Goal: Contribute content

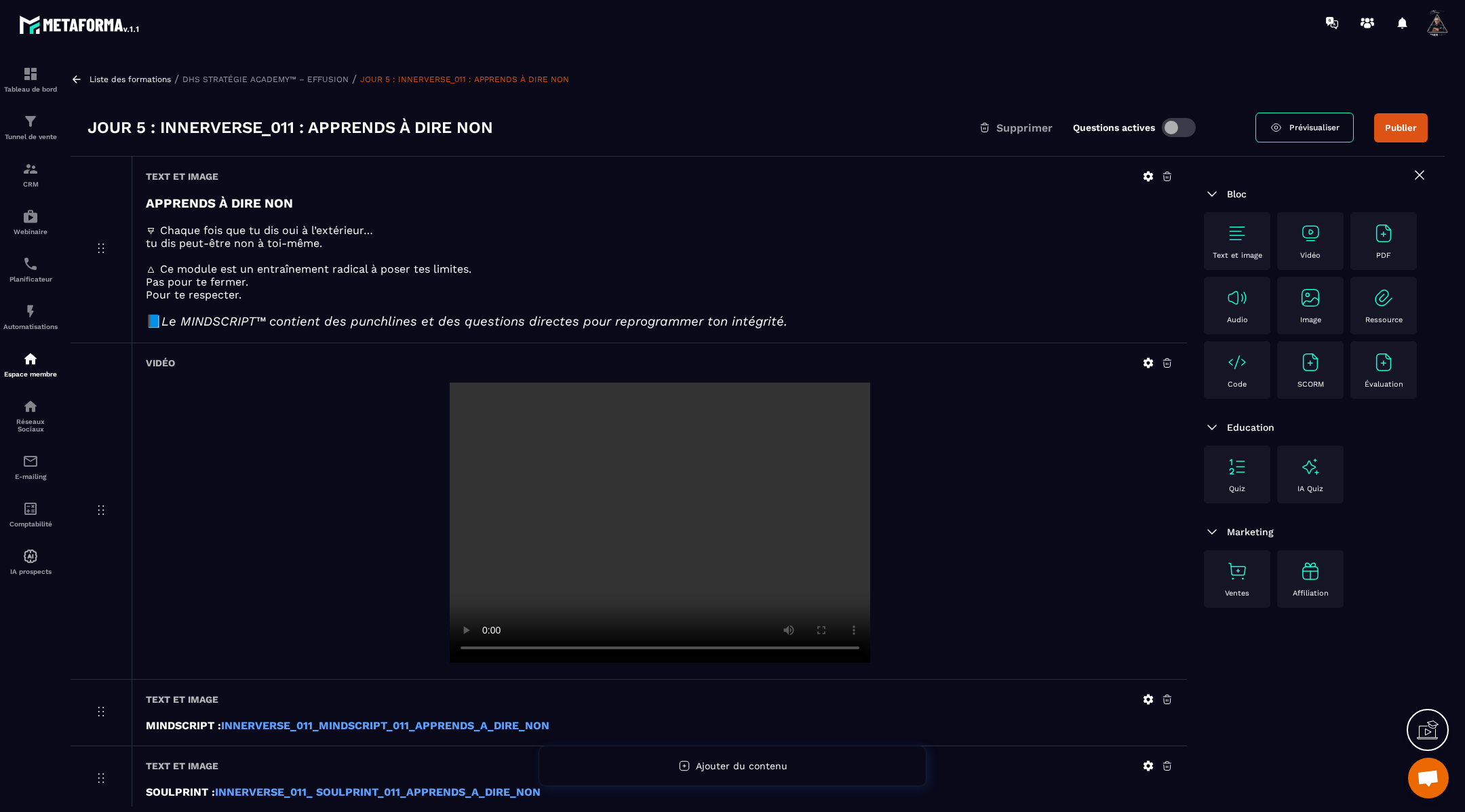
scroll to position [87, 0]
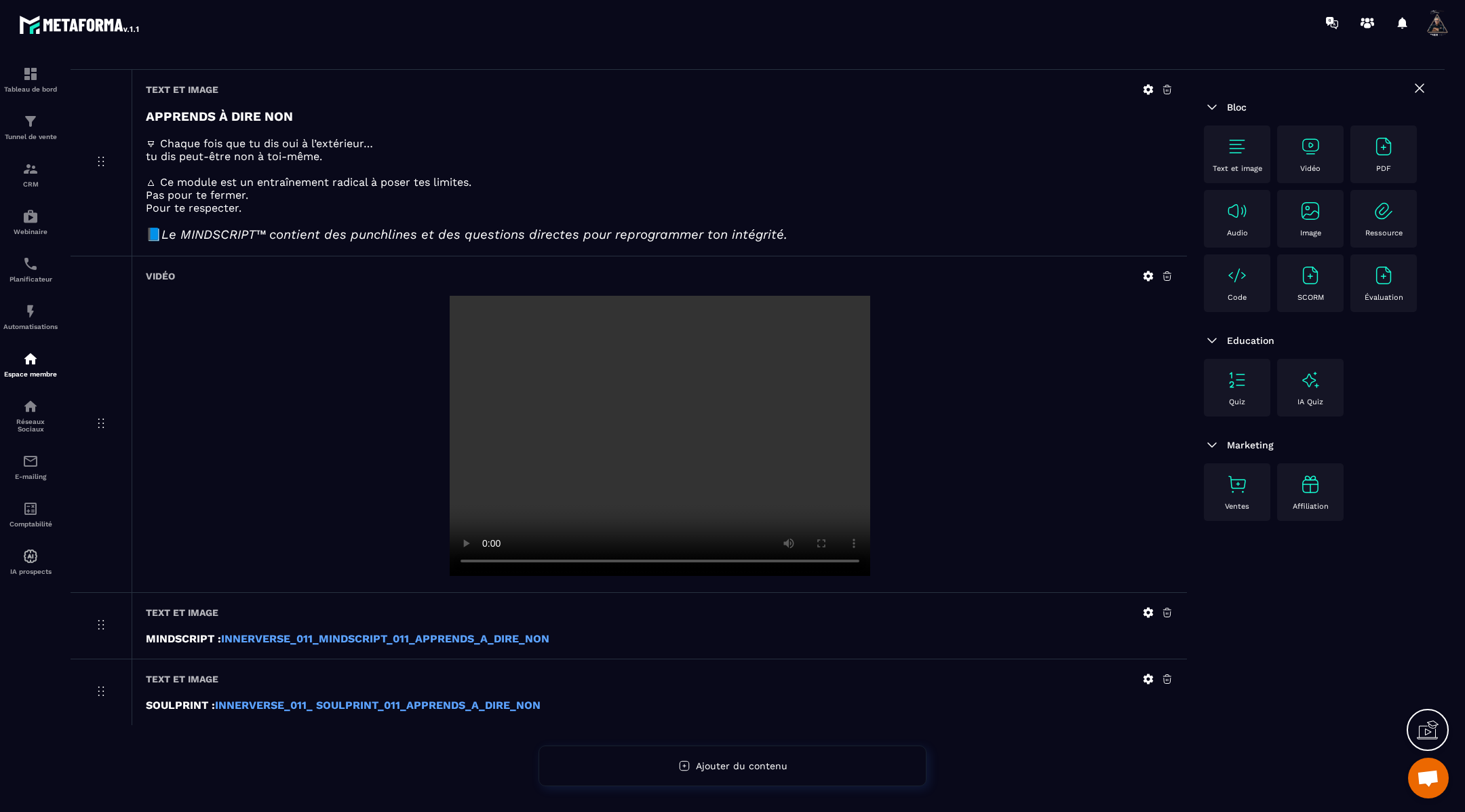
click at [653, 379] on video at bounding box center [659, 435] width 420 height 280
click at [1145, 275] on icon at bounding box center [1148, 276] width 10 height 10
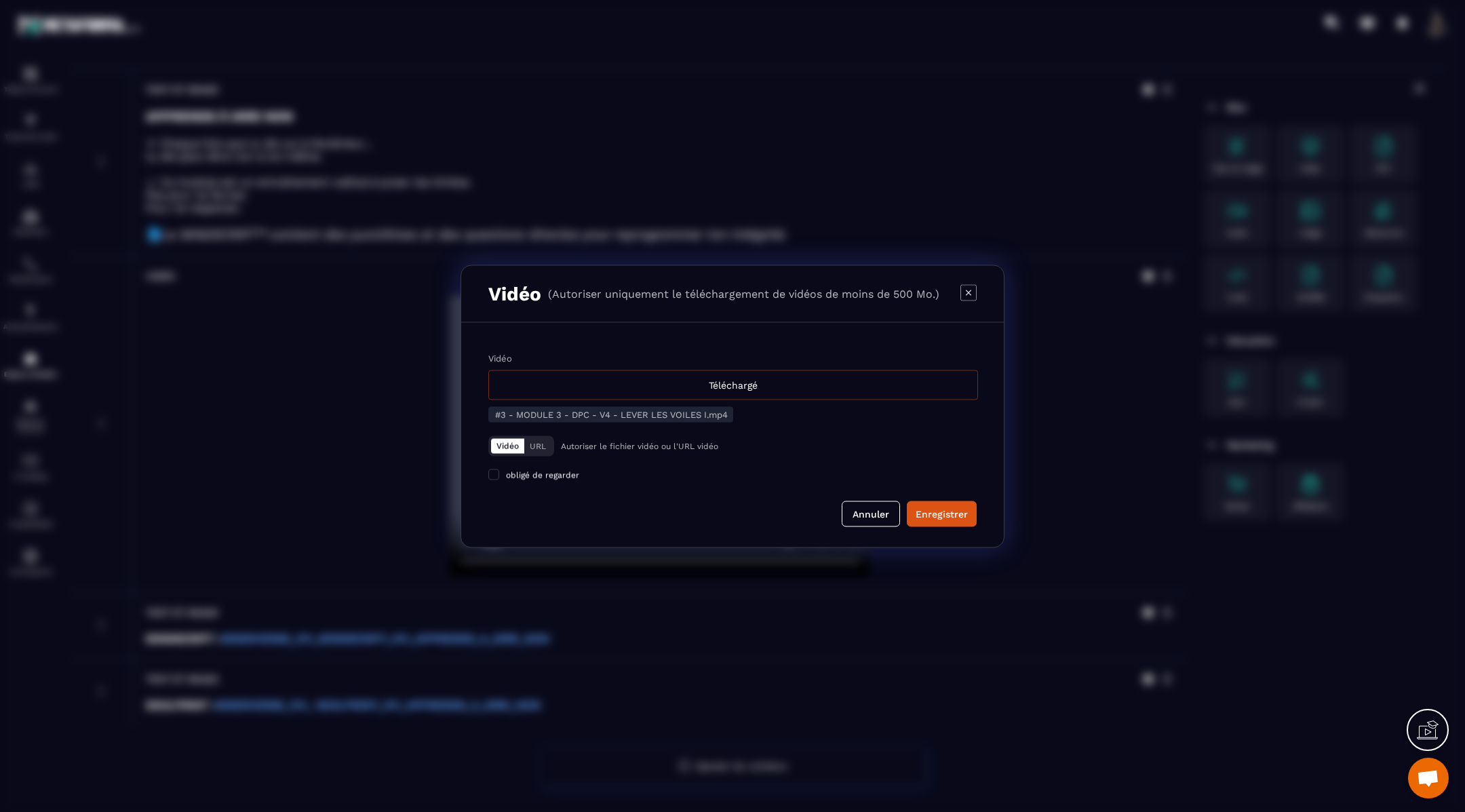
click at [731, 387] on div "Téléchargé" at bounding box center [733, 384] width 490 height 30
click at [0, 0] on input "Vidéo Téléchargé" at bounding box center [0, 0] width 0 height 0
click at [946, 503] on button "Enregistrer" at bounding box center [941, 512] width 70 height 25
